Goal: Task Accomplishment & Management: Complete application form

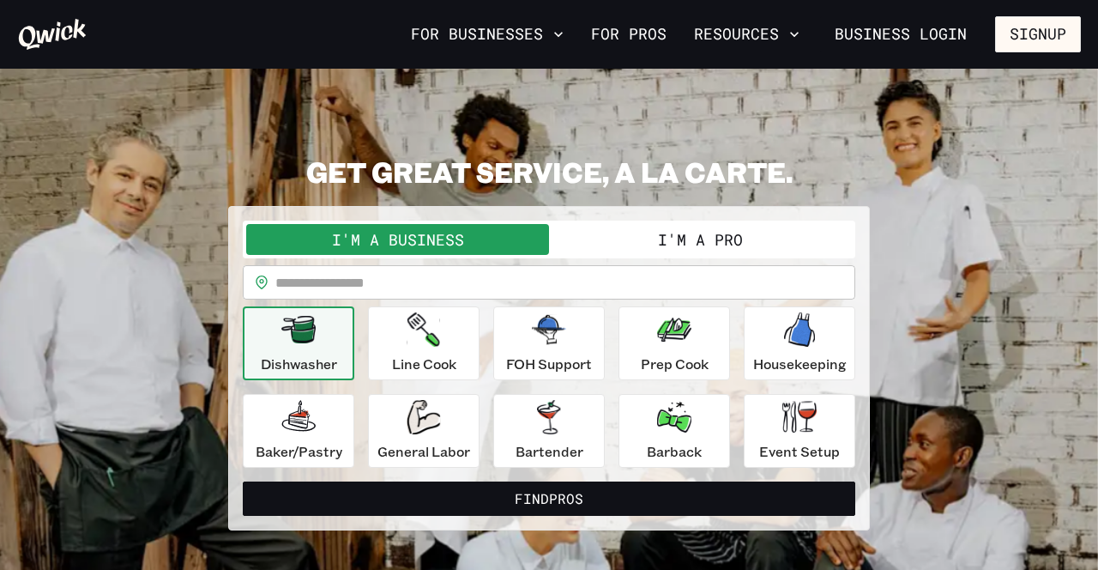
click at [697, 247] on button "I'm a Pro" at bounding box center [700, 239] width 303 height 31
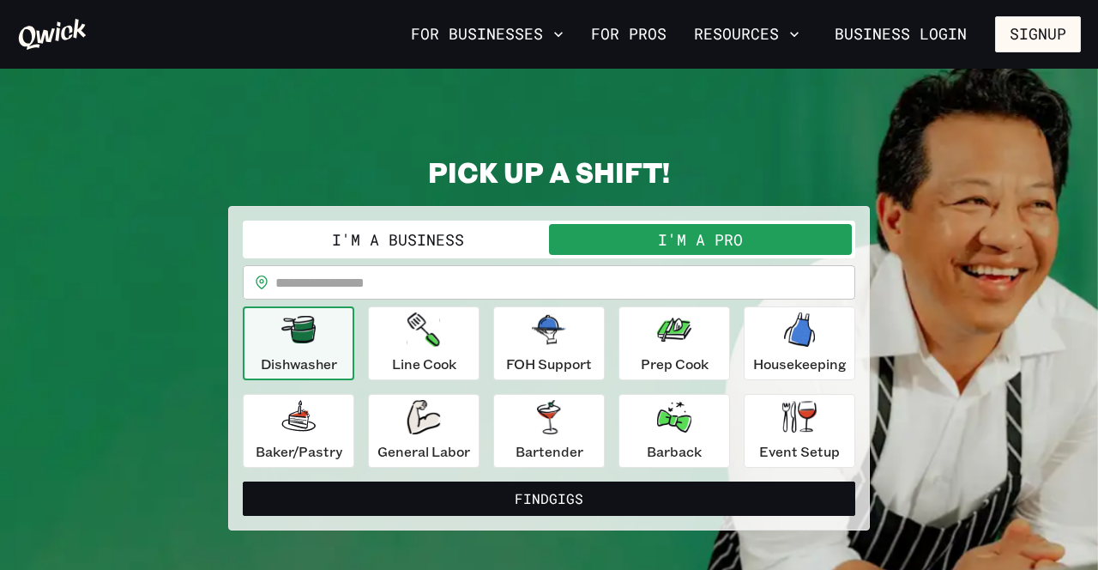
click at [563, 489] on button "Find Gigs" at bounding box center [549, 498] width 613 height 34
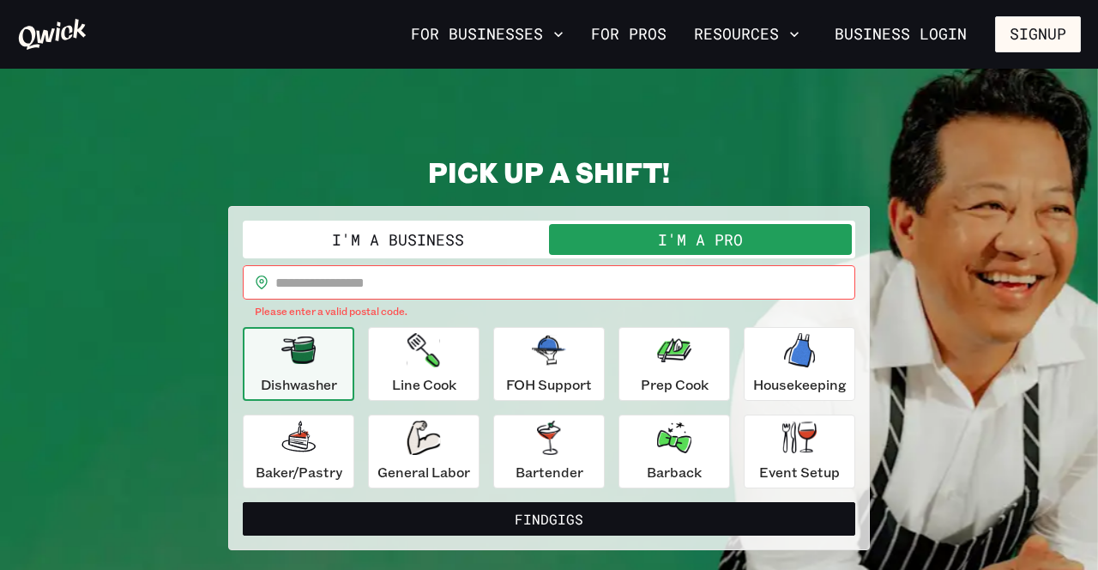
click at [350, 273] on input "text" at bounding box center [565, 282] width 580 height 34
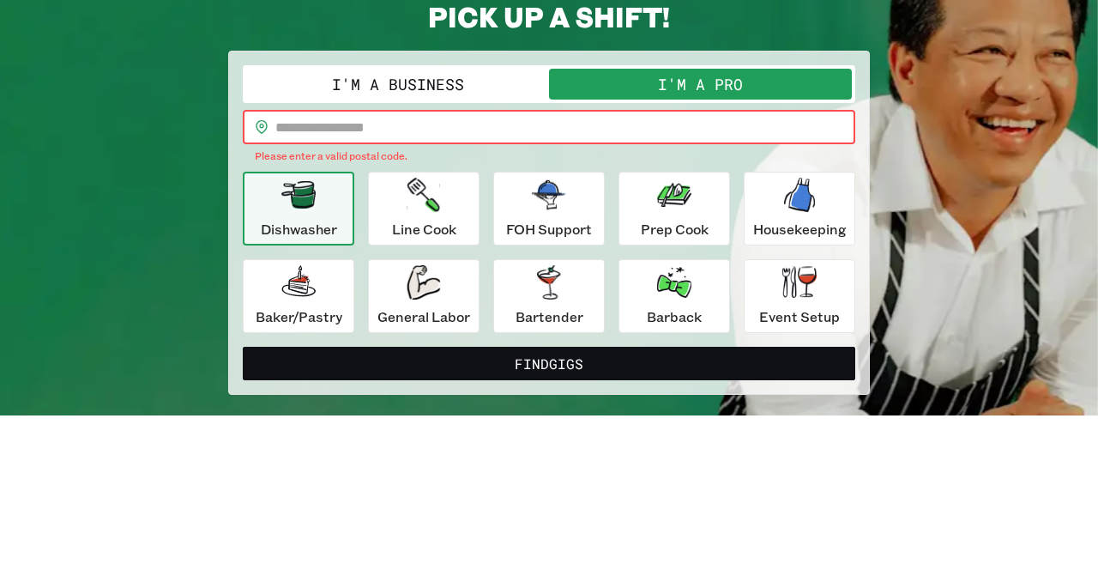
type input "*****"
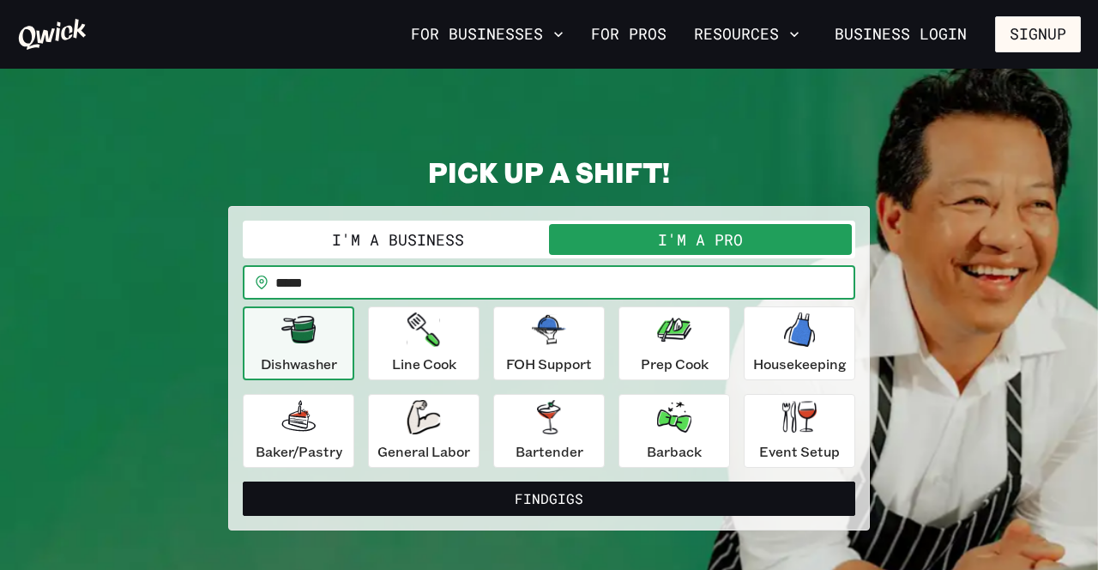
click at [573, 505] on button "Find Gigs" at bounding box center [549, 498] width 613 height 34
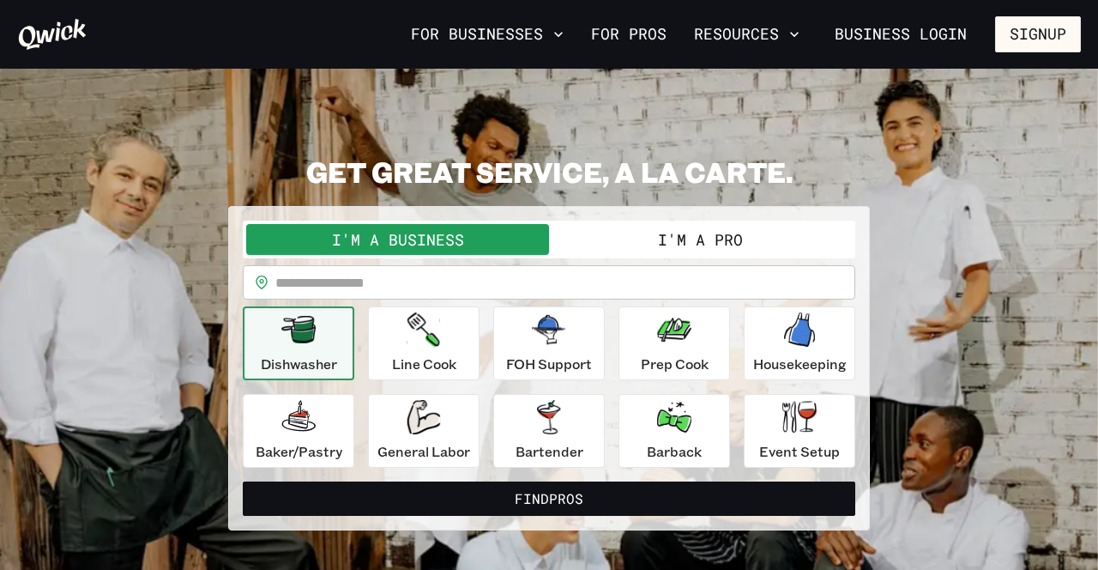
click at [432, 443] on p "General Labor" at bounding box center [423, 451] width 93 height 21
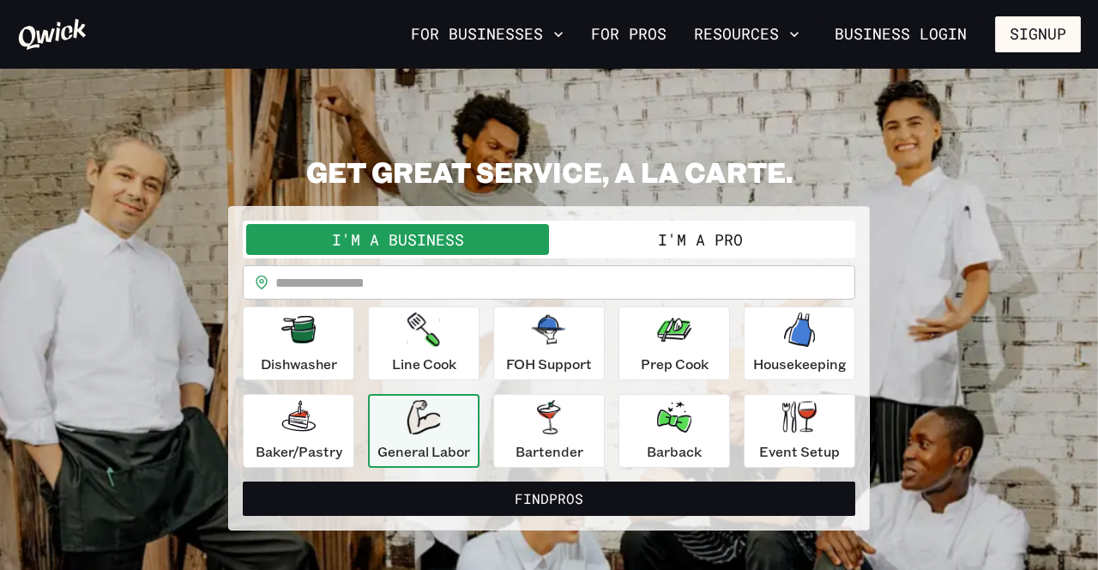
click at [553, 365] on p "FOH Support" at bounding box center [549, 363] width 86 height 21
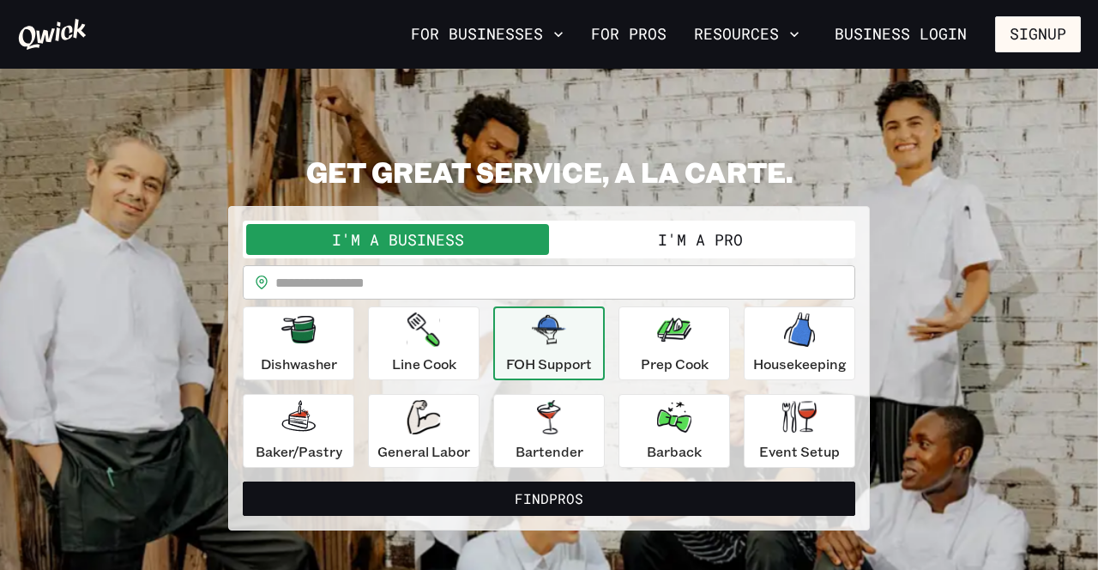
click at [787, 447] on p "Event Setup" at bounding box center [799, 451] width 81 height 21
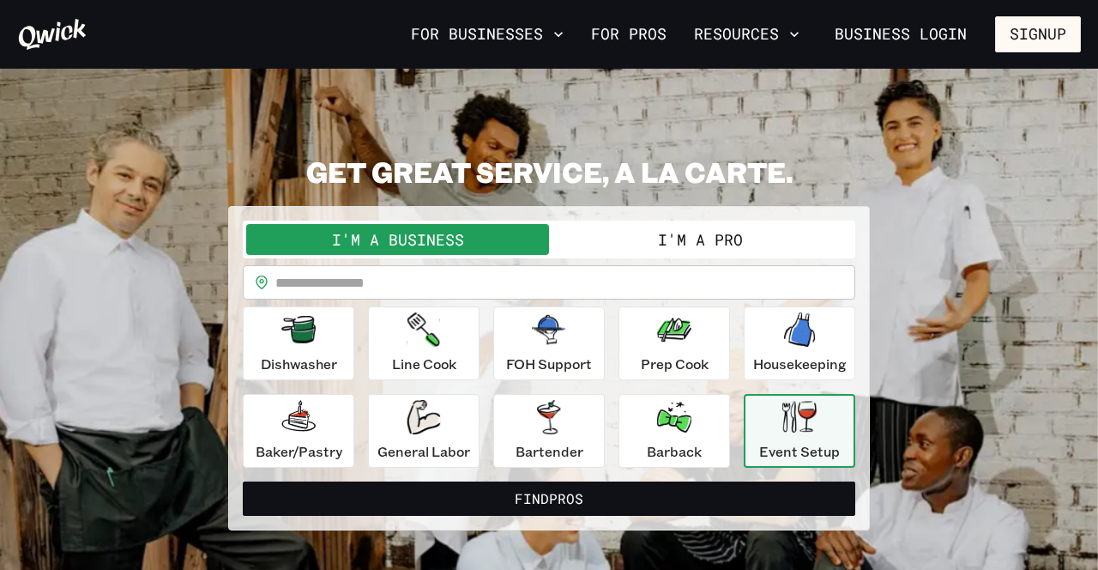
click at [796, 356] on p "Housekeeping" at bounding box center [800, 363] width 94 height 21
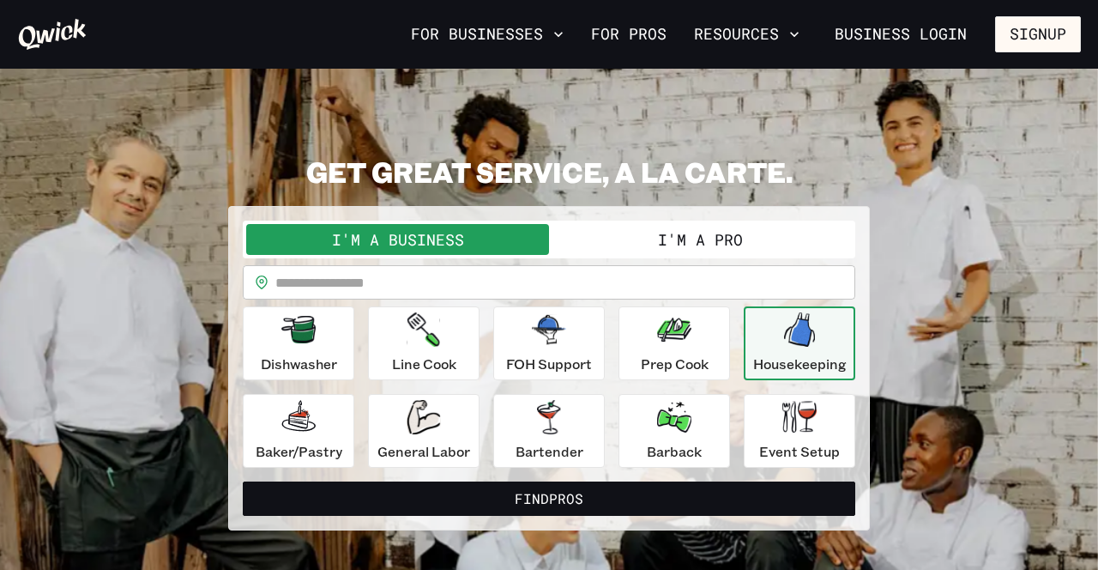
click at [791, 456] on p "Event Setup" at bounding box center [799, 451] width 81 height 21
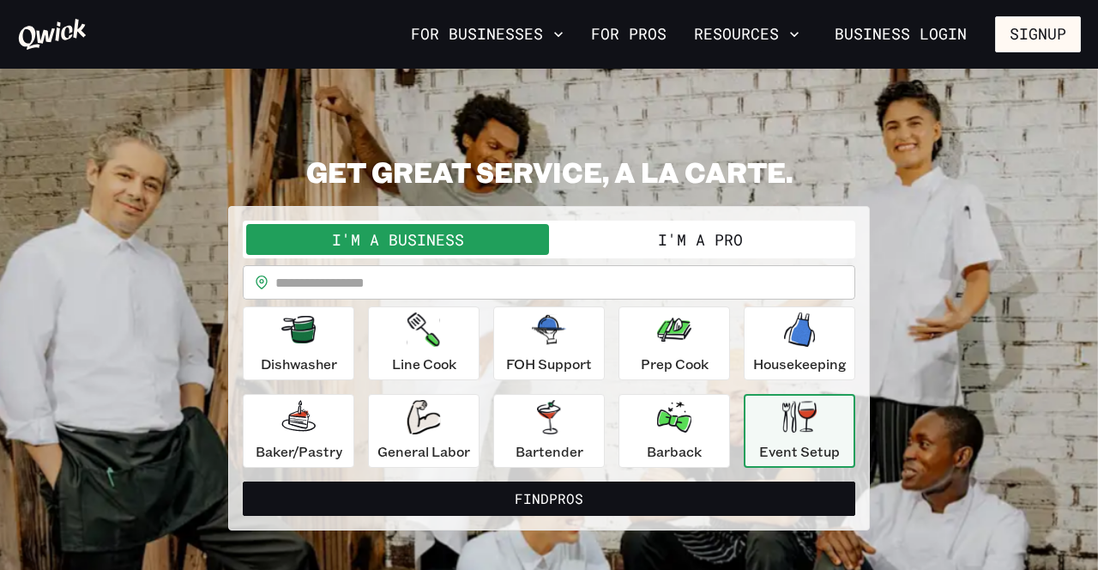
click at [576, 488] on button "Find Pros" at bounding box center [549, 498] width 613 height 34
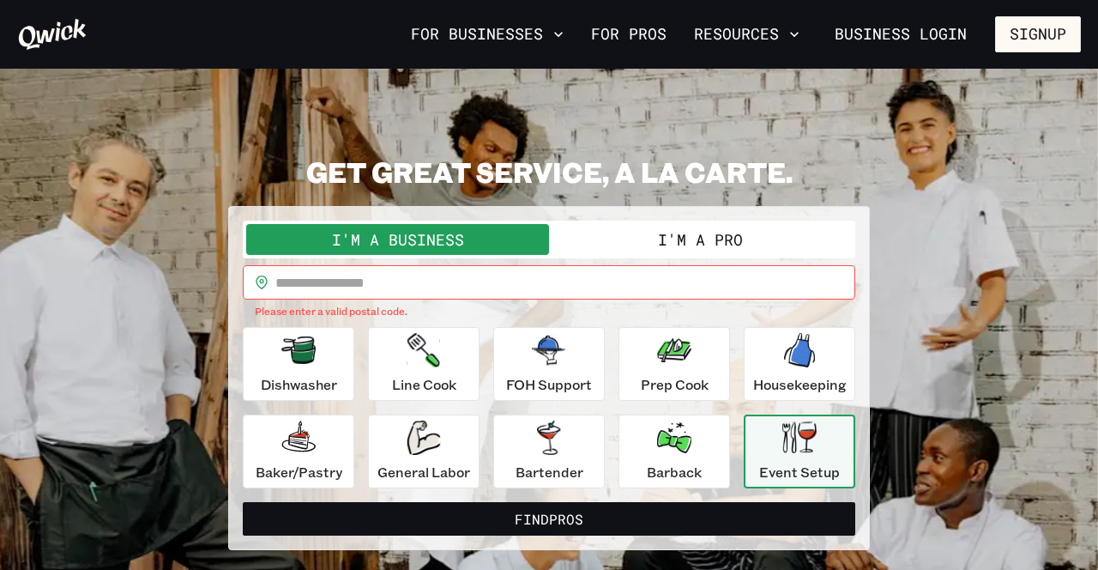
click at [341, 275] on input "text" at bounding box center [565, 282] width 580 height 34
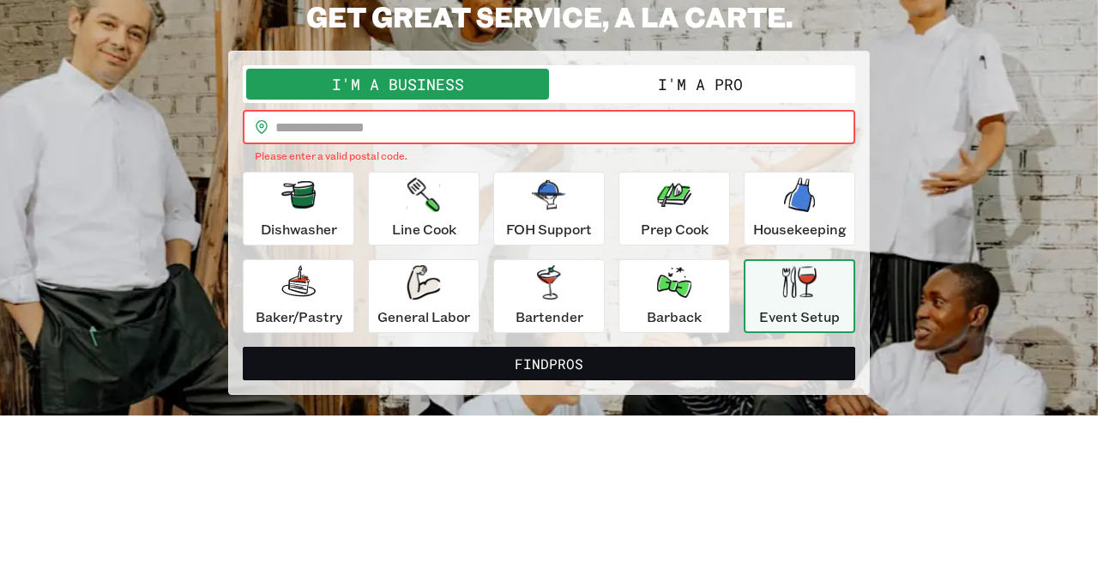
click at [697, 250] on button "I'm a Pro" at bounding box center [700, 239] width 303 height 31
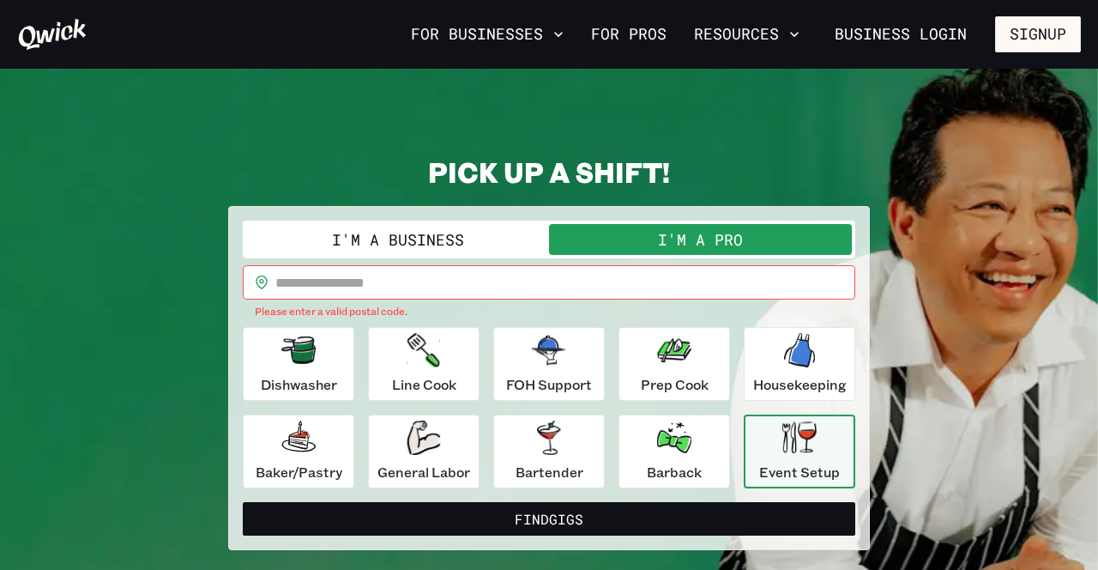
click at [366, 281] on input "text" at bounding box center [565, 282] width 580 height 34
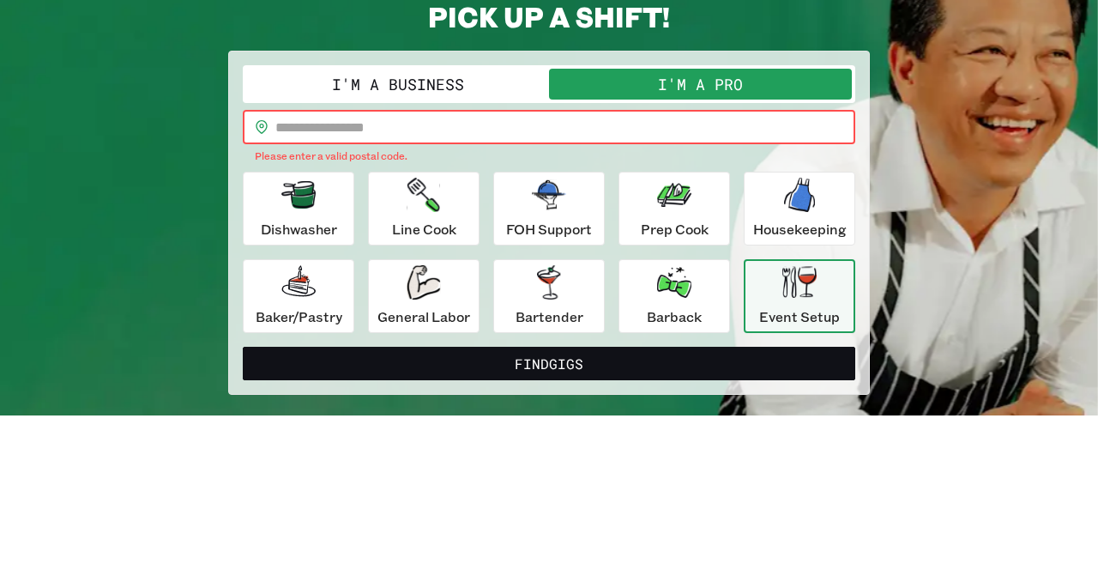
type input "*****"
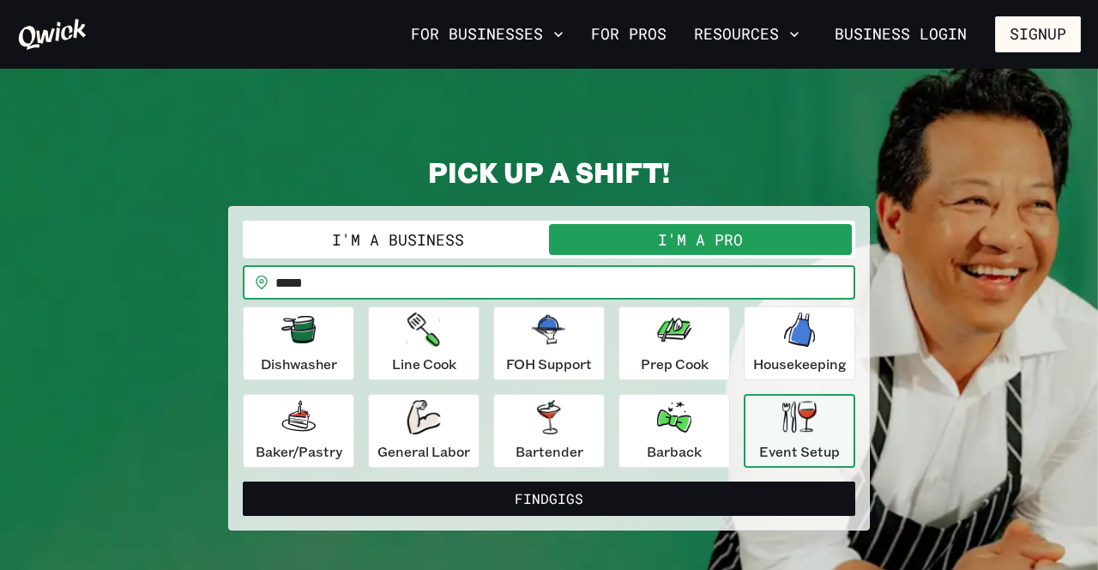
click at [804, 456] on p "Event Setup" at bounding box center [799, 451] width 81 height 21
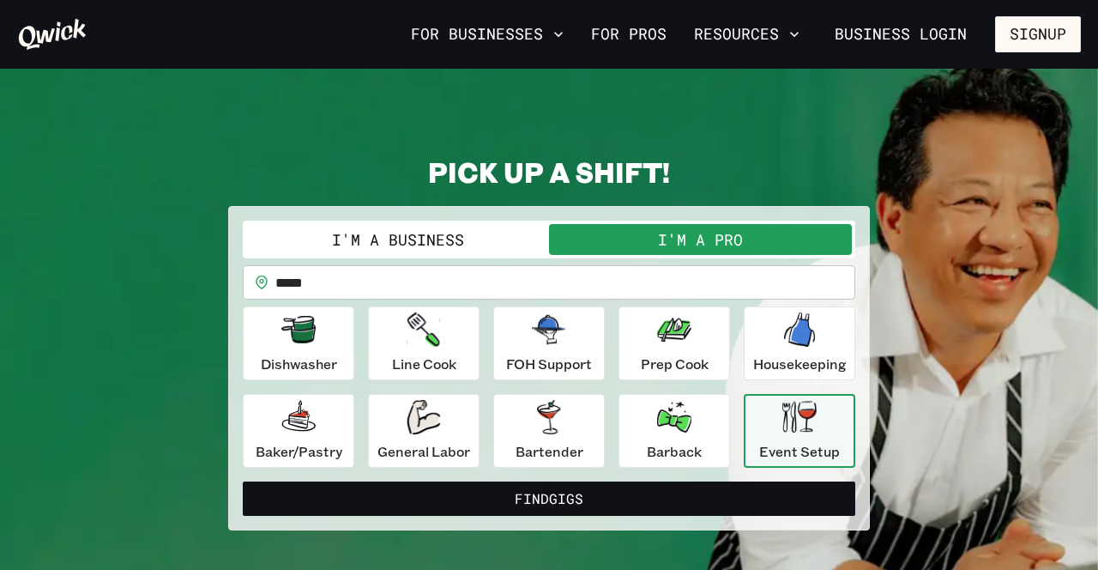
click at [801, 441] on p "Event Setup" at bounding box center [799, 451] width 81 height 21
click at [803, 353] on p "Housekeeping" at bounding box center [800, 363] width 94 height 21
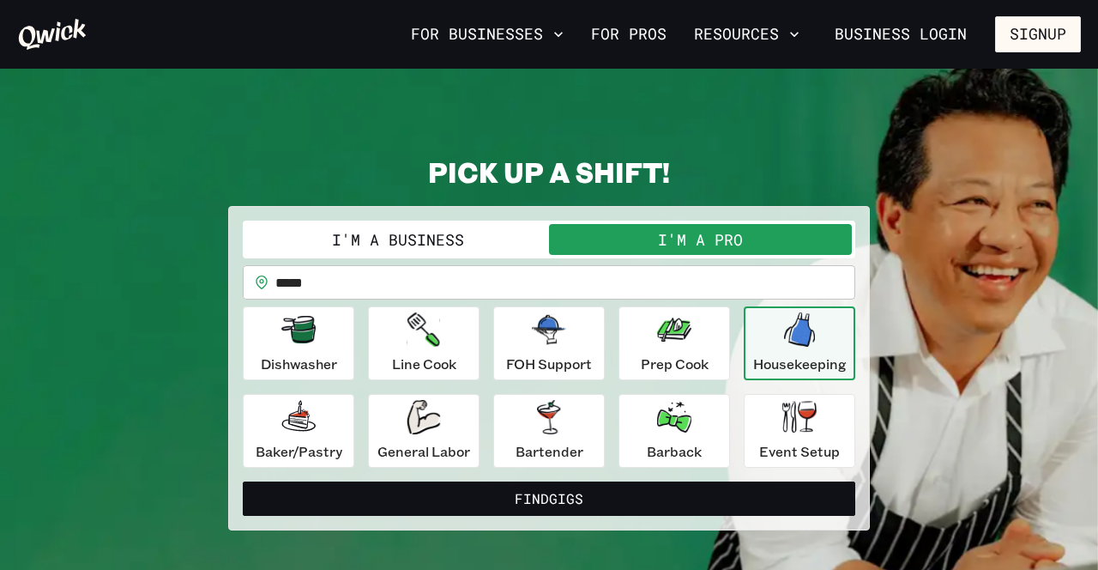
click at [794, 453] on p "Event Setup" at bounding box center [799, 451] width 81 height 21
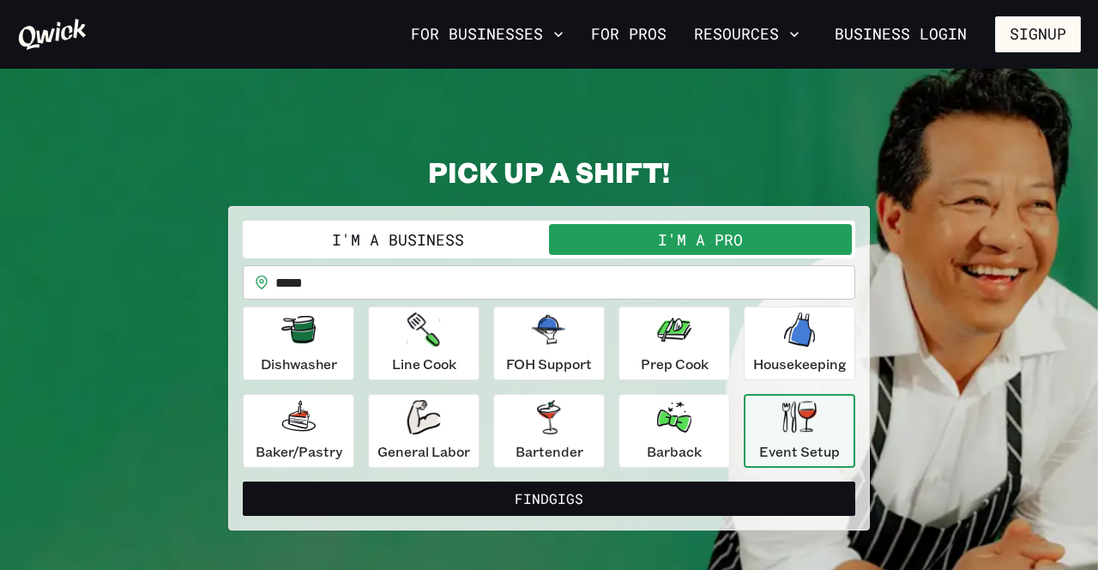
click at [596, 500] on button "Find Gigs" at bounding box center [549, 498] width 613 height 34
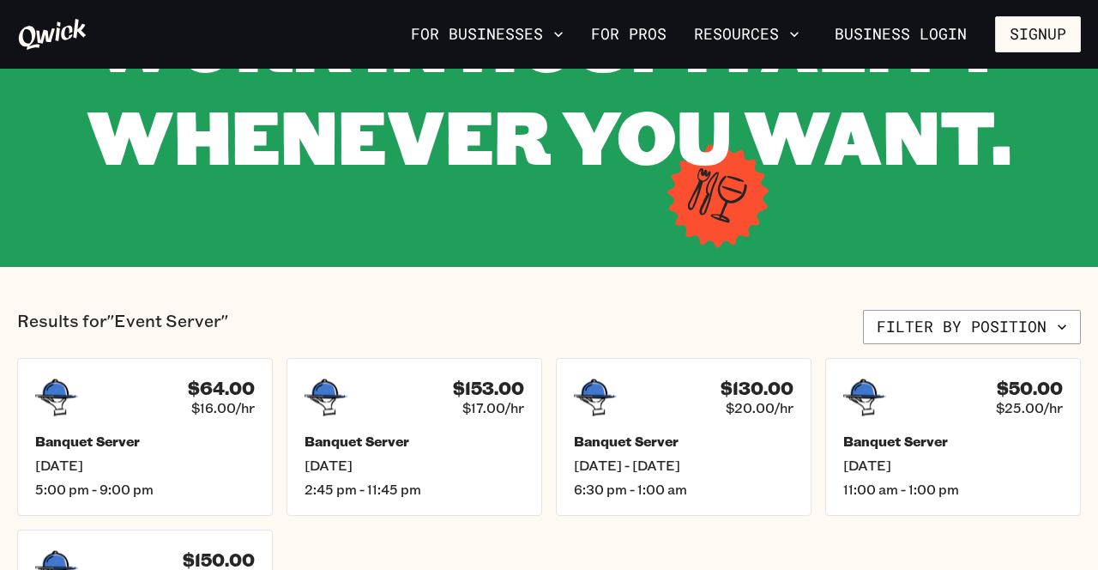
scroll to position [185, 0]
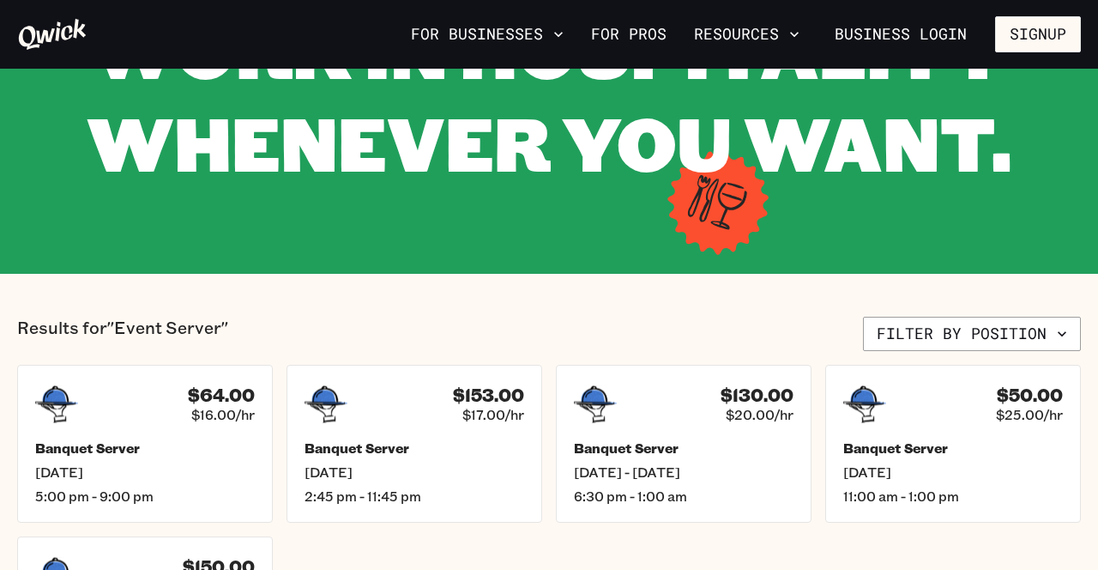
click at [1029, 48] on button "Signup" at bounding box center [1038, 34] width 86 height 36
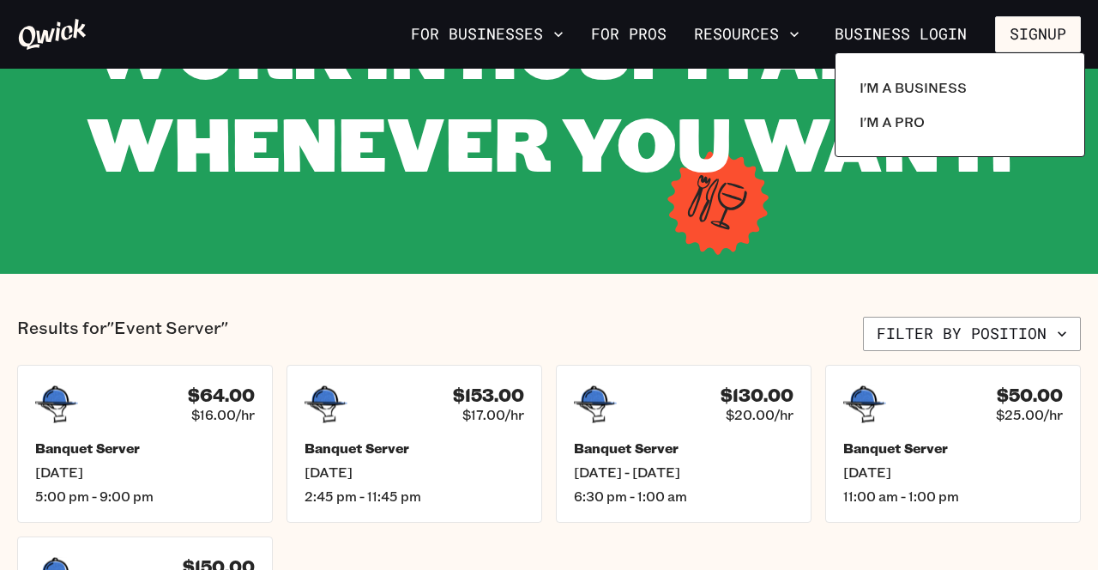
click at [1016, 31] on div at bounding box center [549, 285] width 1098 height 570
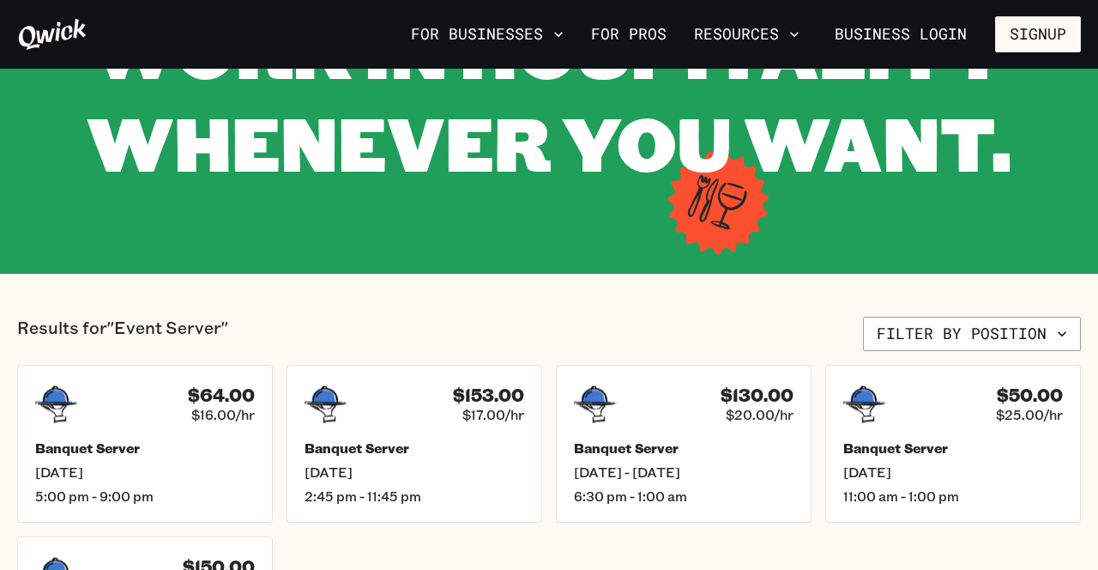
click at [1035, 27] on button "Signup" at bounding box center [1038, 34] width 86 height 36
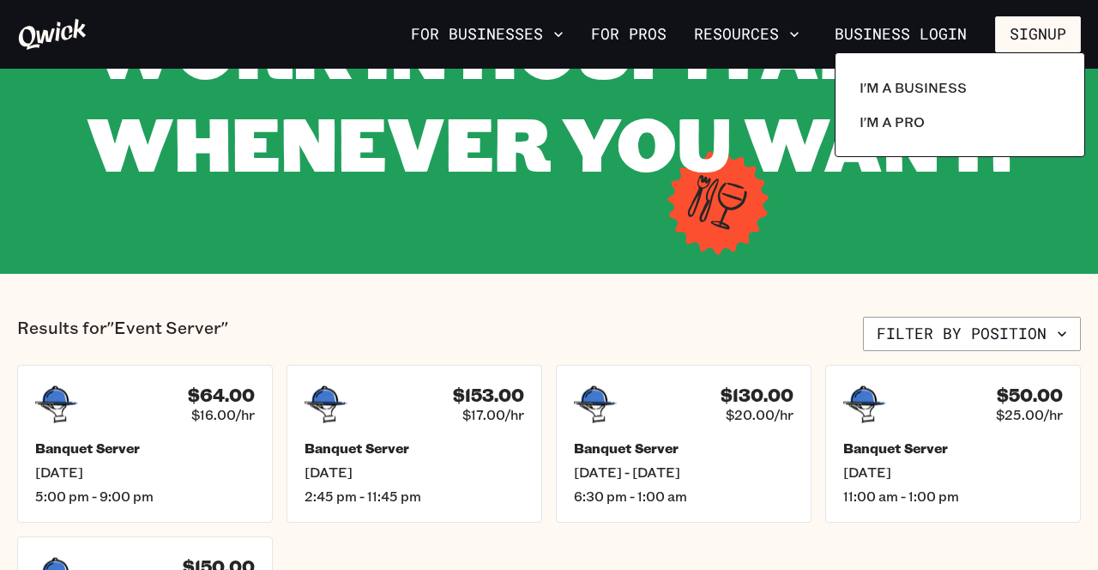
click at [875, 126] on p "I'm a Pro" at bounding box center [892, 122] width 65 height 21
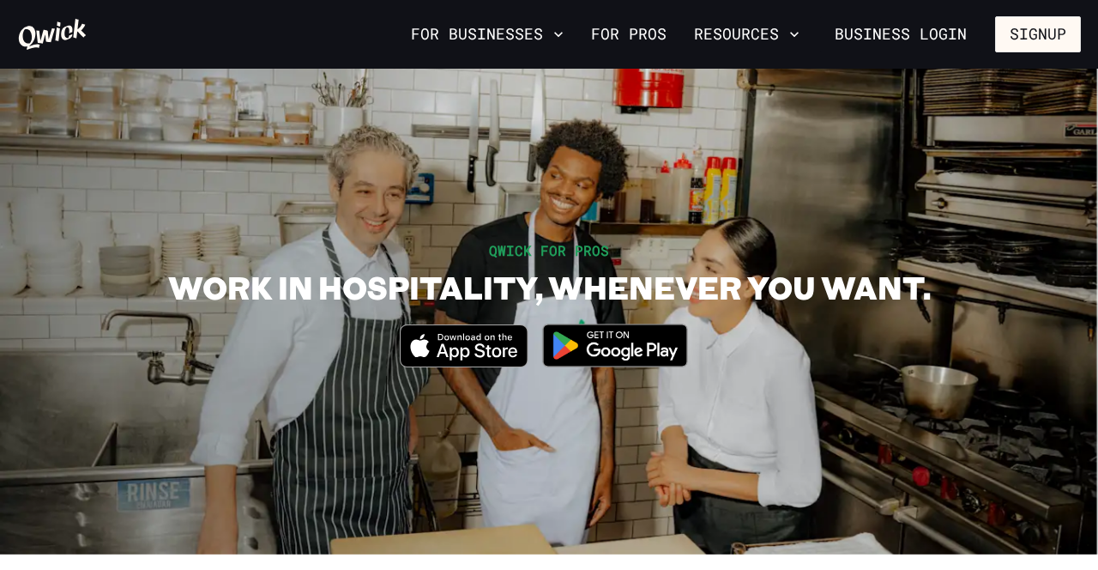
click at [614, 350] on img at bounding box center [615, 345] width 166 height 64
